Goal: Find contact information: Find contact information

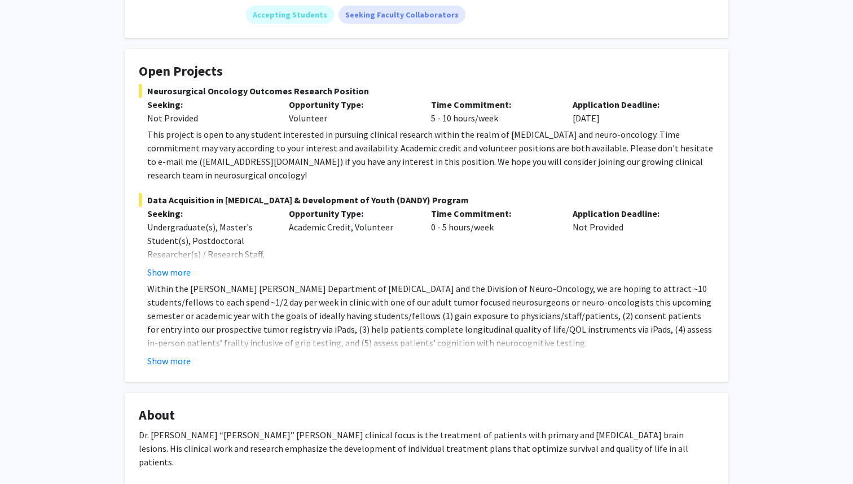
scroll to position [192, 0]
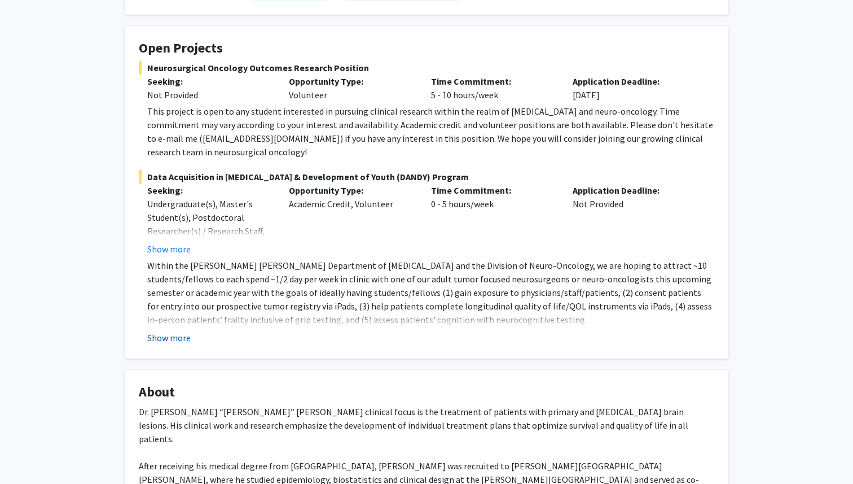
click at [182, 331] on button "Show more" at bounding box center [168, 338] width 43 height 14
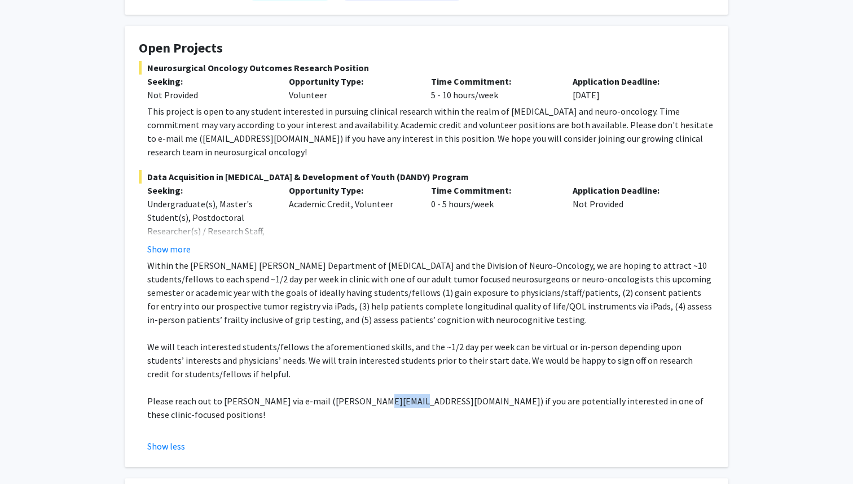
drag, startPoint x: 389, startPoint y: 387, endPoint x: 357, endPoint y: 388, distance: 32.8
click at [357, 394] on p "Please reach out to [PERSON_NAME] via e-mail ([PERSON_NAME][EMAIL_ADDRESS][DOMA…" at bounding box center [430, 407] width 567 height 27
drag, startPoint x: 331, startPoint y: 388, endPoint x: 387, endPoint y: 388, distance: 55.9
click at [387, 394] on p "Please reach out to [PERSON_NAME] via e-mail ([PERSON_NAME][EMAIL_ADDRESS][DOMA…" at bounding box center [430, 407] width 567 height 27
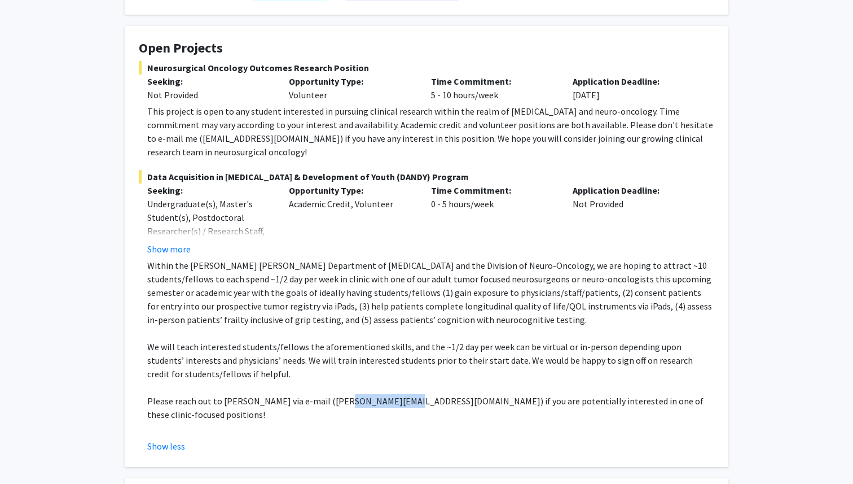
copy p "[PERSON_NAME][EMAIL_ADDRESS][DOMAIN_NAME]"
click at [502, 308] on p "Within the [PERSON_NAME] [PERSON_NAME] Department of [MEDICAL_DATA] and the Div…" at bounding box center [430, 292] width 567 height 68
